Goal: Task Accomplishment & Management: Use online tool/utility

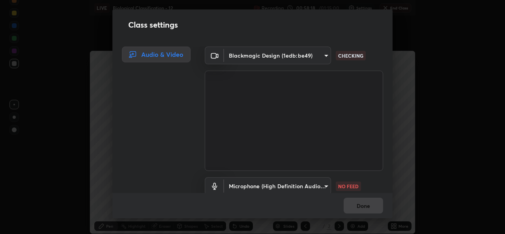
scroll to position [234, 505]
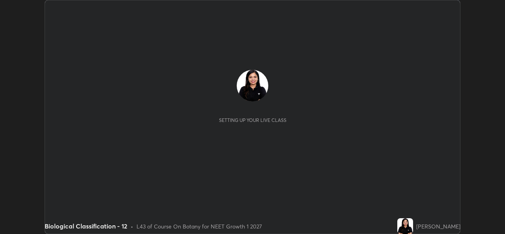
scroll to position [234, 505]
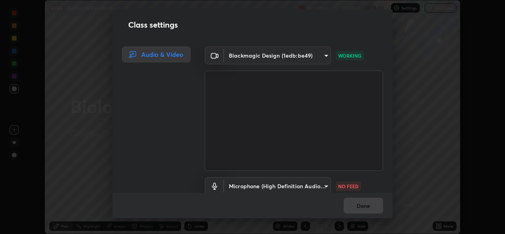
click at [297, 182] on body "Erase all LIVE Biological Classification - 12 Recording 00:58:55 / 01:15:00 Set…" at bounding box center [252, 117] width 505 height 234
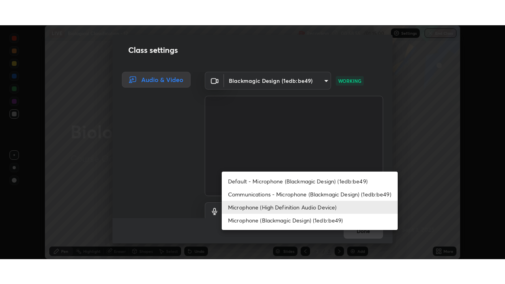
scroll to position [4, 0]
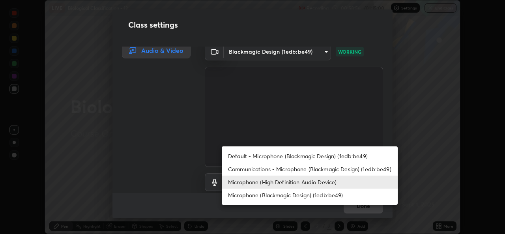
click at [295, 169] on li "Communications - Microphone (Blackmagic Design) (1edb:be49)" at bounding box center [310, 169] width 176 height 13
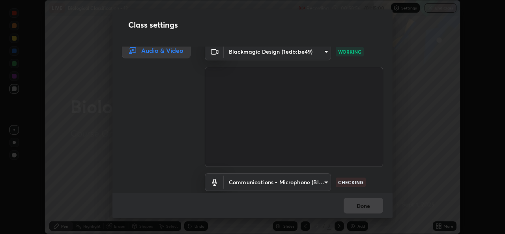
click at [297, 180] on body "Erase all LIVE Biological Classification - 12 Recording 00:58:56 / 01:15:00 Set…" at bounding box center [252, 117] width 505 height 234
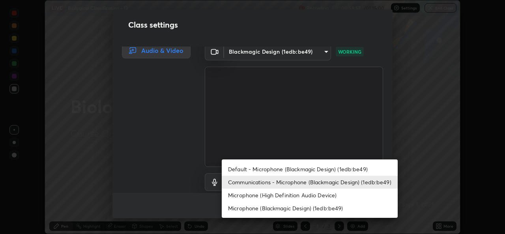
click at [289, 196] on li "Microphone (High Definition Audio Device)" at bounding box center [310, 195] width 176 height 13
type input "99848f2a9d109760ec62b66e2f255c73a791916cfc686045695a6d5e2156f403"
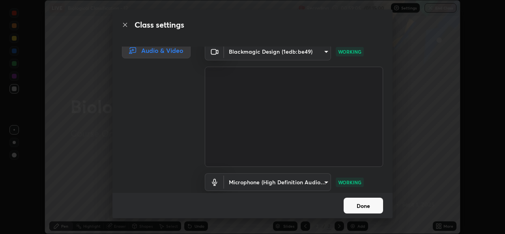
click at [377, 206] on button "Done" at bounding box center [363, 206] width 39 height 16
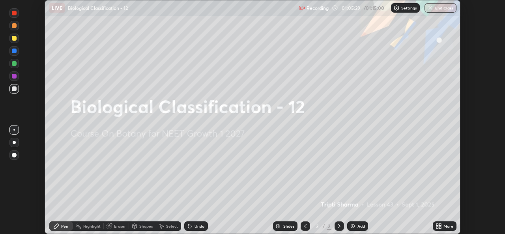
click at [439, 8] on button "End Class" at bounding box center [441, 7] width 32 height 9
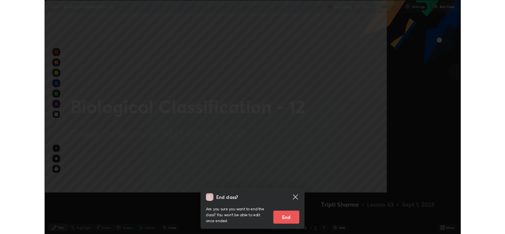
scroll to position [284, 505]
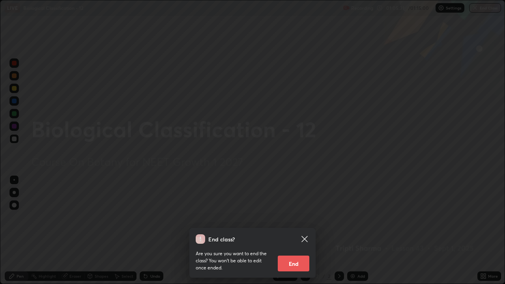
click at [298, 234] on button "End" at bounding box center [294, 264] width 32 height 16
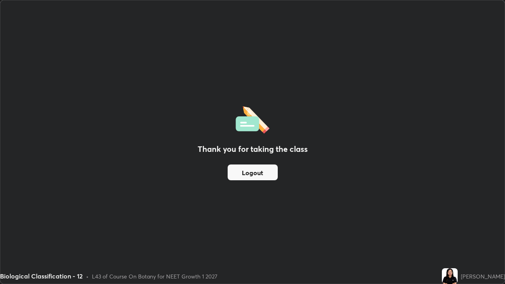
click at [340, 60] on div "Thank you for taking the class Logout" at bounding box center [252, 142] width 505 height 284
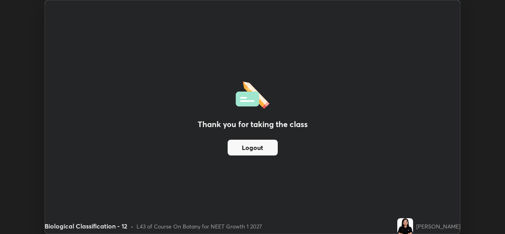
scroll to position [39252, 38981]
